Goal: Transaction & Acquisition: Download file/media

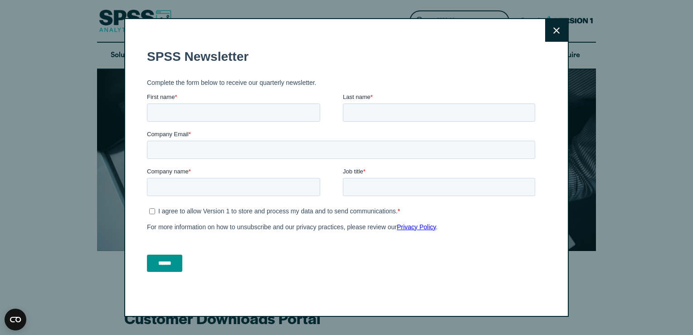
click at [546, 38] on button "Close" at bounding box center [556, 30] width 23 height 23
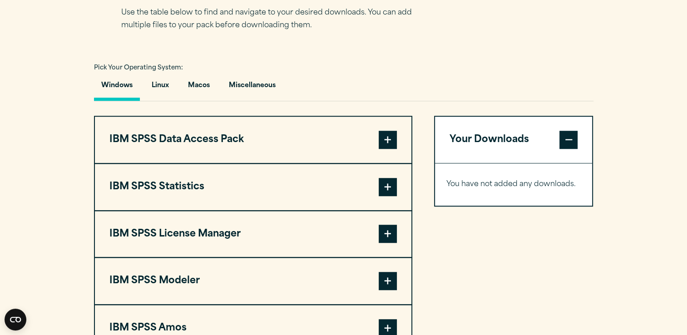
scroll to position [635, 0]
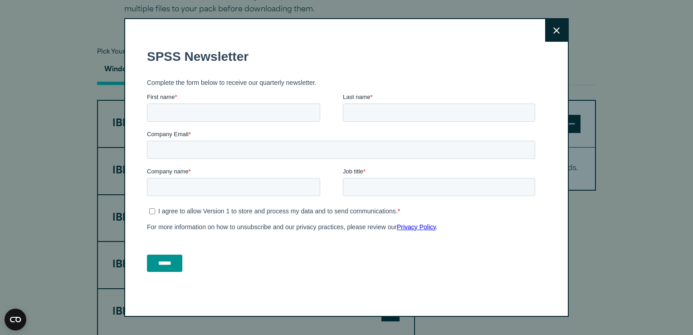
click at [553, 25] on button "Close" at bounding box center [556, 30] width 23 height 23
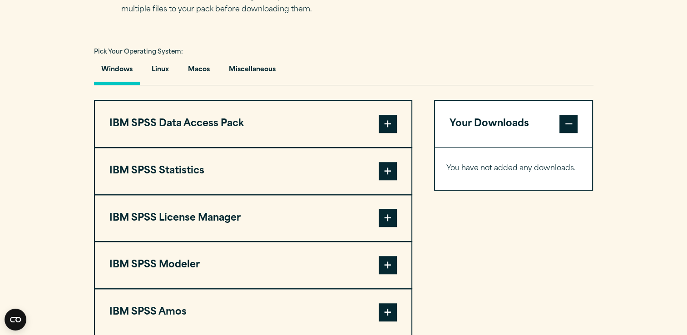
click at [385, 171] on span at bounding box center [387, 171] width 18 height 18
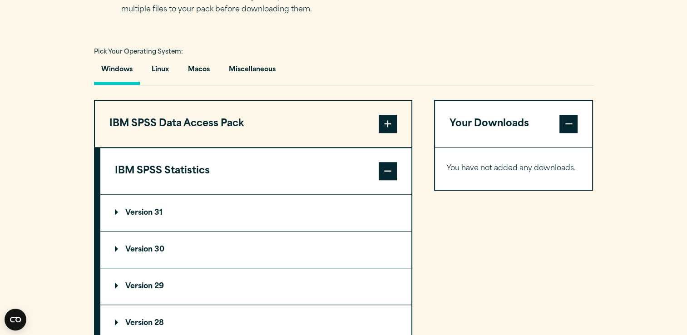
click at [114, 241] on summary "Version 30" at bounding box center [255, 249] width 311 height 36
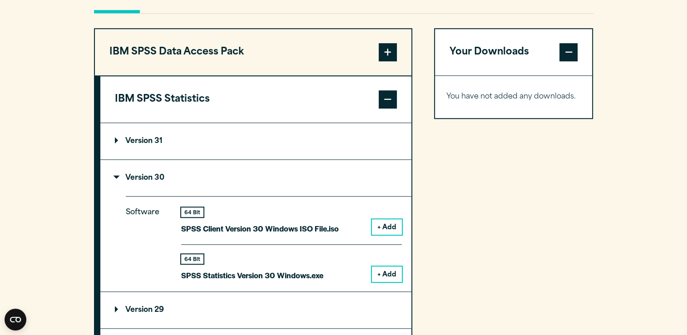
scroll to position [708, 0]
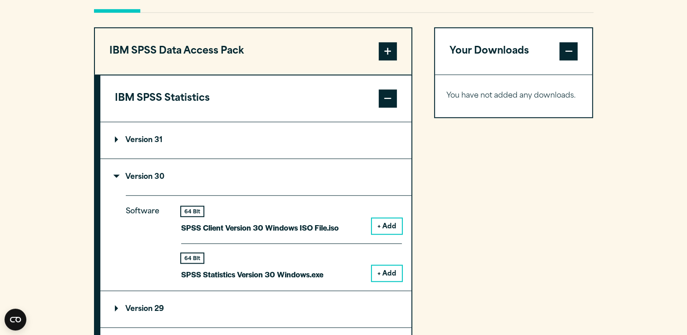
click at [387, 270] on button "+ Add" at bounding box center [387, 272] width 30 height 15
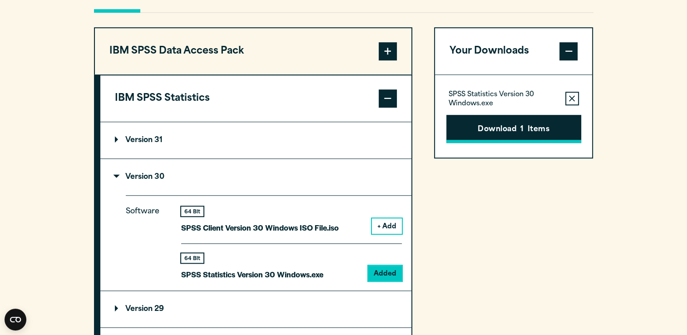
click at [518, 128] on button "Download 1 Items" at bounding box center [513, 129] width 135 height 28
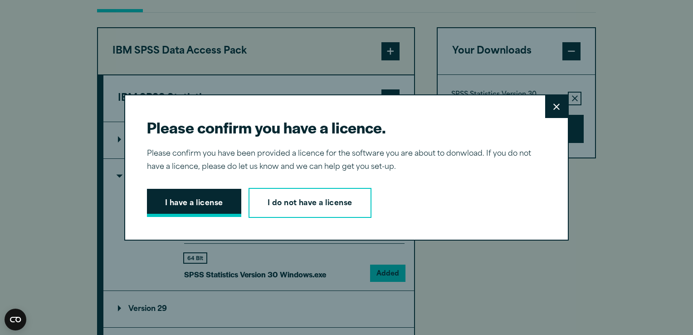
click at [178, 208] on button "I have a license" at bounding box center [194, 203] width 94 height 28
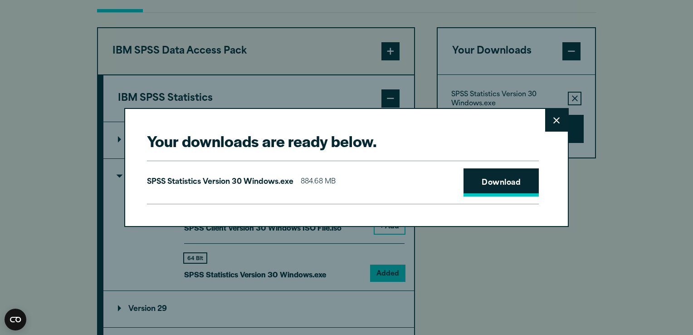
click at [479, 180] on link "Download" at bounding box center [501, 182] width 75 height 28
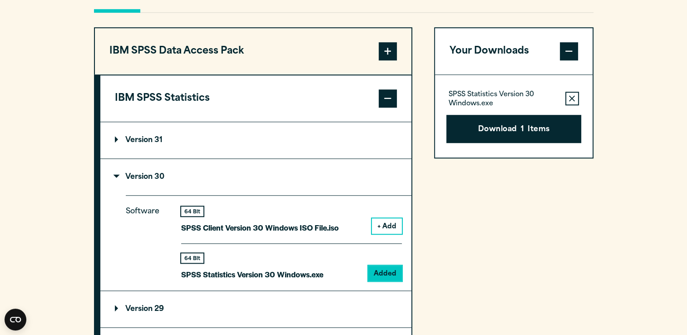
drag, startPoint x: 577, startPoint y: 84, endPoint x: 619, endPoint y: 186, distance: 111.1
click at [619, 186] on div "Your downloads are ready below. Close SPSS Statistics Version 30 Windows.exe 88…" at bounding box center [343, 167] width 687 height 335
